Goal: Navigation & Orientation: Go to known website

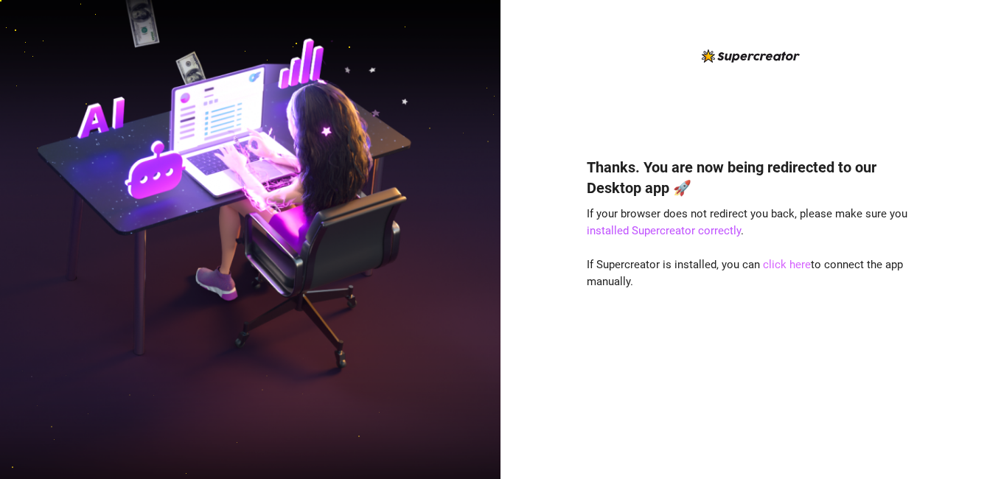
click at [786, 259] on link "click here" at bounding box center [787, 264] width 48 height 13
click at [783, 262] on link "click here" at bounding box center [787, 264] width 48 height 13
click at [778, 266] on link "click here" at bounding box center [787, 264] width 48 height 13
click at [779, 265] on link "click here" at bounding box center [787, 264] width 48 height 13
click at [778, 272] on div "Thanks. You are now being redirected to our Desktop app 🚀 If your browser does …" at bounding box center [751, 296] width 329 height 318
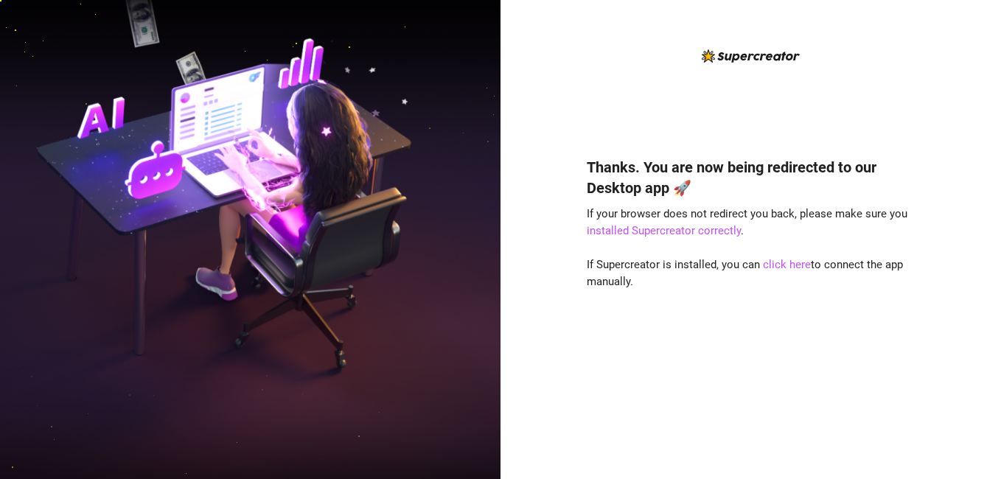
click at [778, 272] on div "Thanks. You are now being redirected to our Desktop app 🚀 If your browser does …" at bounding box center [751, 296] width 329 height 318
click at [780, 259] on link "click here" at bounding box center [787, 264] width 48 height 13
